Goal: Transaction & Acquisition: Purchase product/service

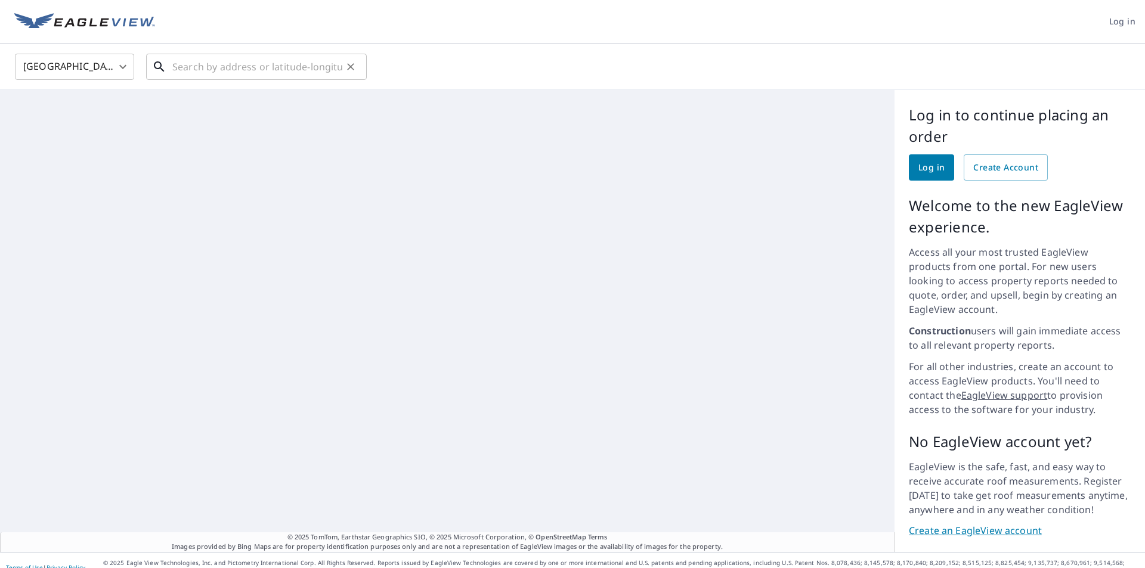
click at [240, 67] on input "text" at bounding box center [257, 66] width 170 height 33
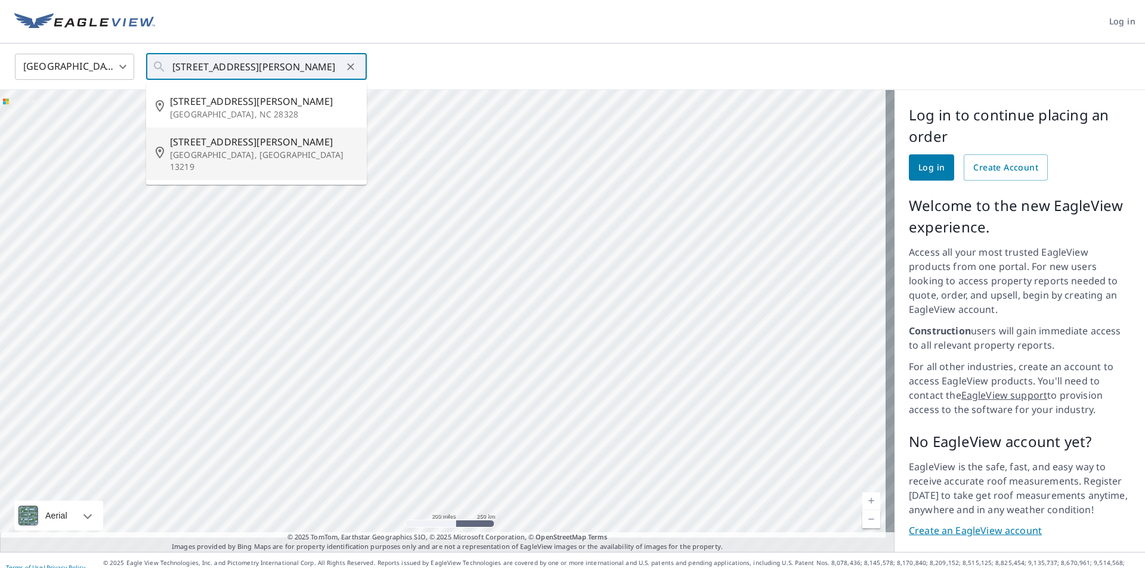
type input "300 Bronson Rd Syracuse, NY 13219"
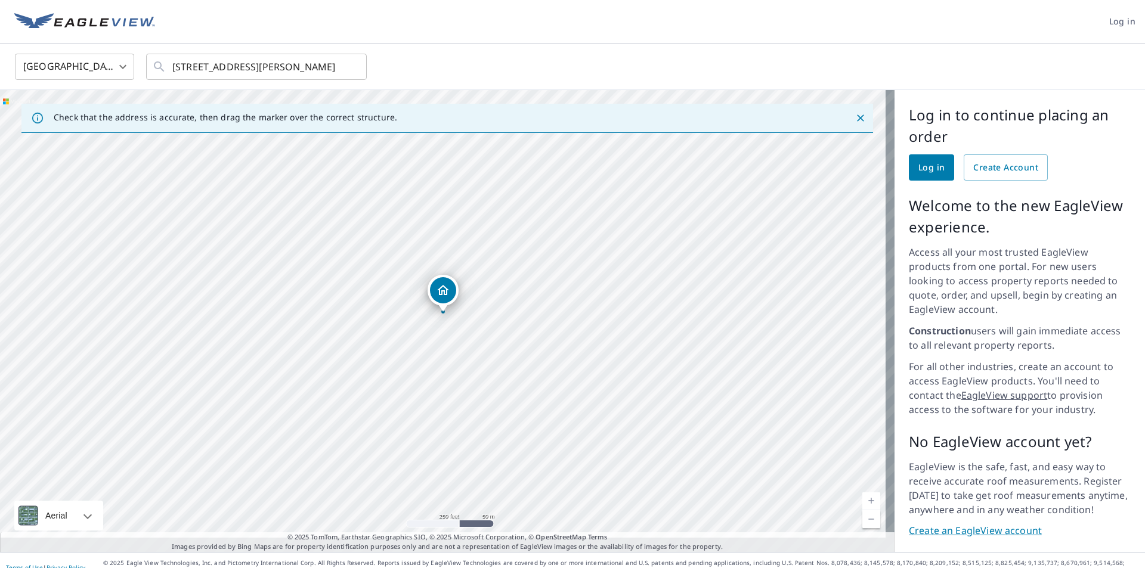
click at [926, 167] on span "Log in" at bounding box center [931, 167] width 26 height 15
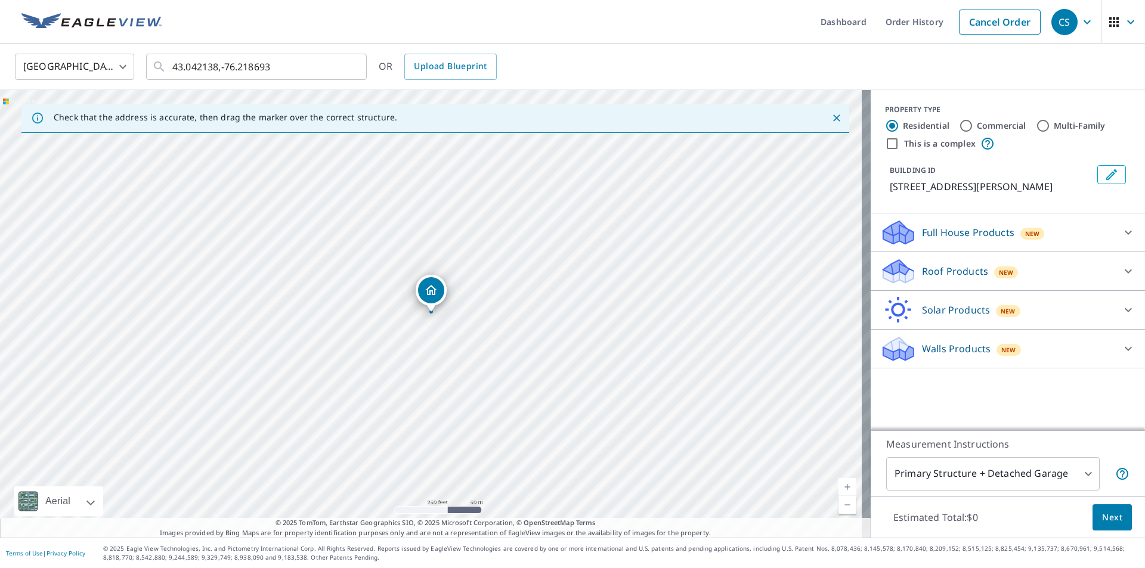
click at [968, 267] on p "Roof Products" at bounding box center [955, 271] width 66 height 14
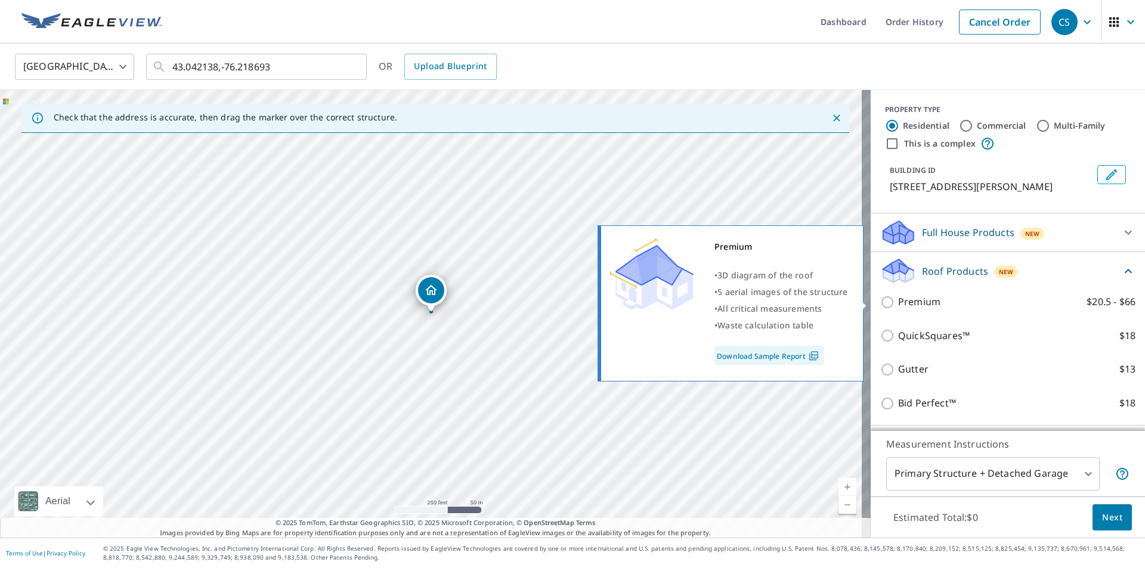
click at [902, 306] on p "Premium" at bounding box center [919, 302] width 42 height 15
click at [898, 306] on input "Premium $20.5 - $66" at bounding box center [889, 302] width 18 height 14
checkbox input "true"
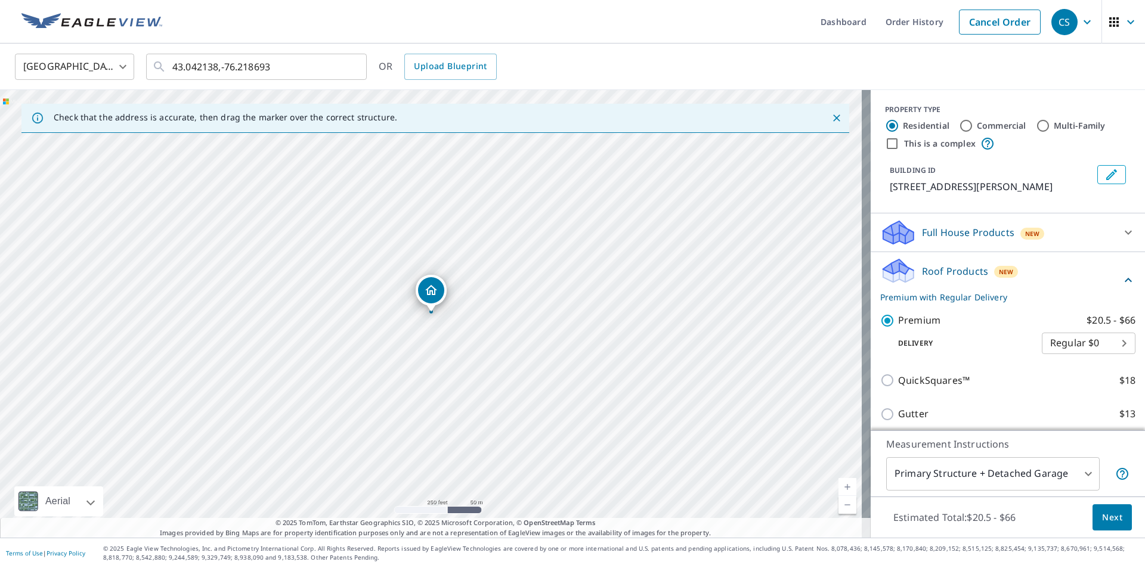
click at [1102, 519] on span "Next" at bounding box center [1112, 517] width 20 height 15
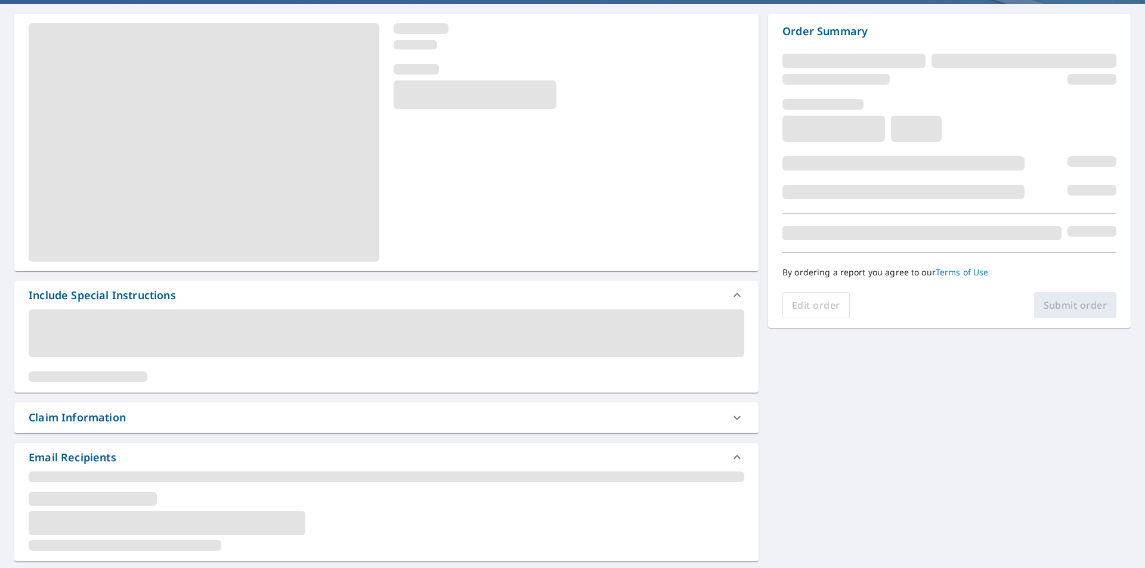
scroll to position [119, 0]
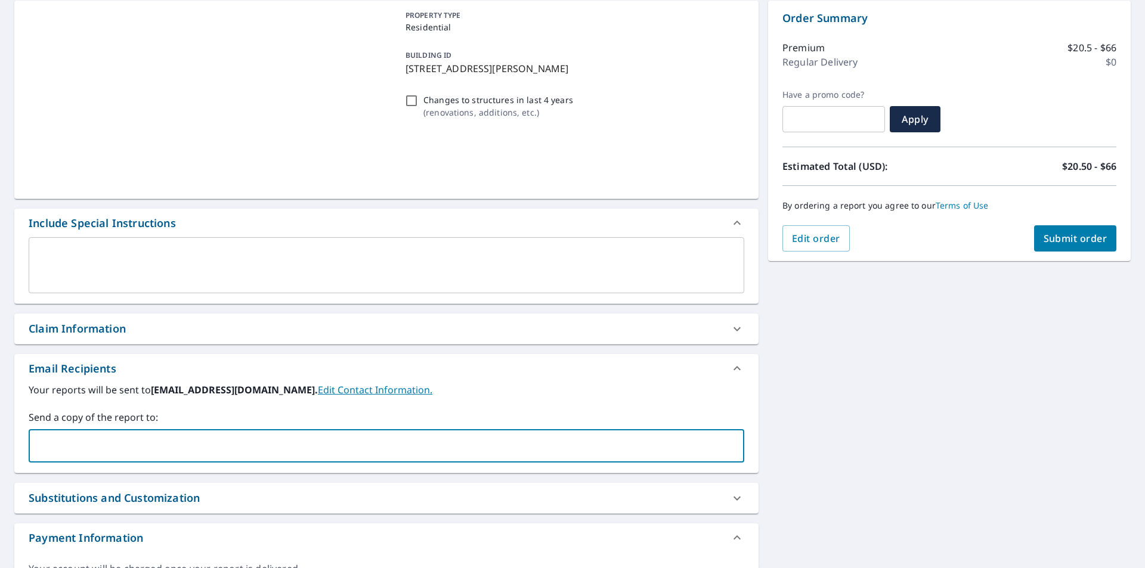
click at [81, 444] on input "text" at bounding box center [377, 446] width 687 height 23
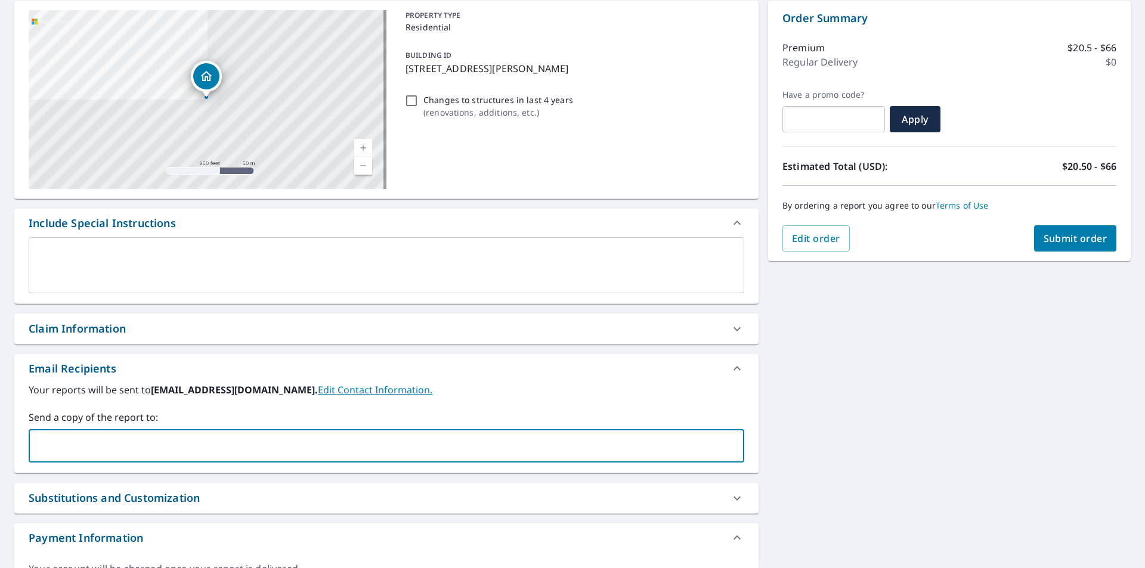
type input "[PERSON_NAME][EMAIL_ADDRESS][PERSON_NAME][DOMAIN_NAME]"
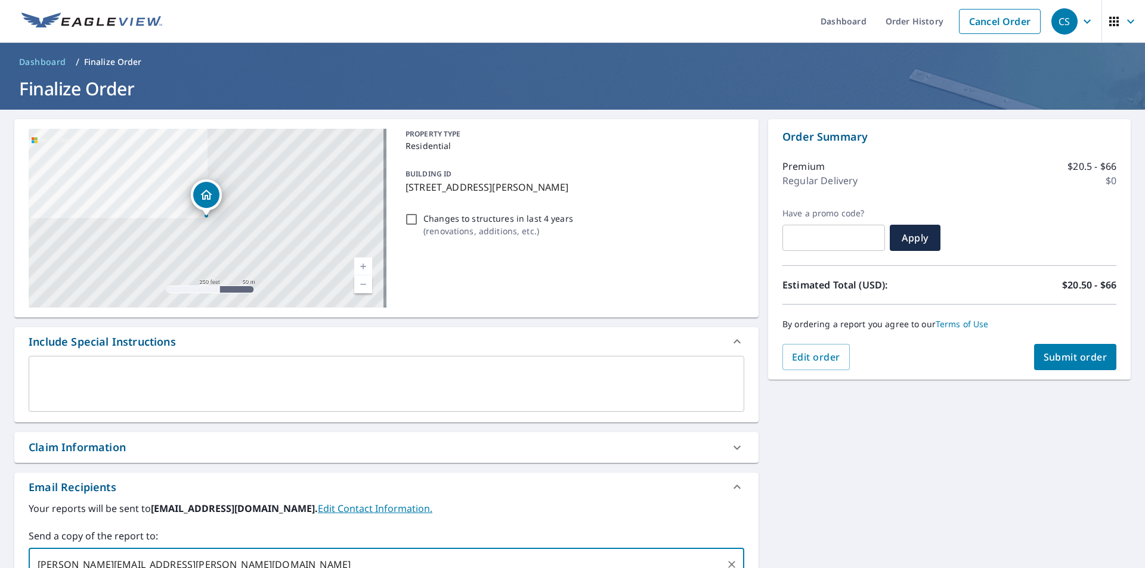
scroll to position [0, 0]
click at [1071, 360] on span "Submit order" at bounding box center [1075, 357] width 64 height 13
